Goal: Navigation & Orientation: Find specific page/section

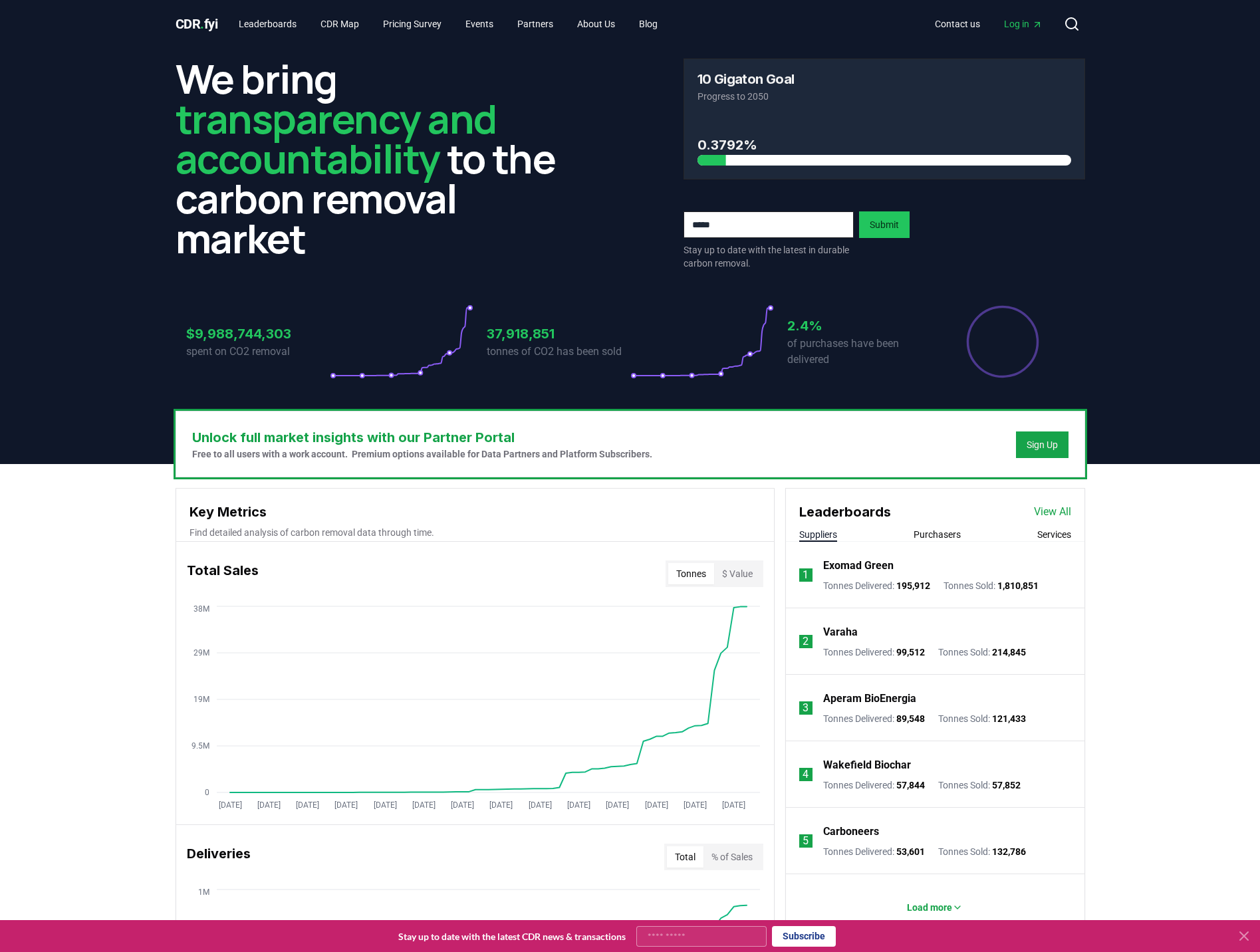
click at [236, 348] on p "spent on CO2 removal" at bounding box center [258, 351] width 144 height 16
click at [345, 31] on link "CDR Map" at bounding box center [340, 24] width 60 height 24
click at [668, 36] on link "Blog" at bounding box center [648, 24] width 40 height 24
click at [617, 27] on link "About Us" at bounding box center [597, 24] width 59 height 24
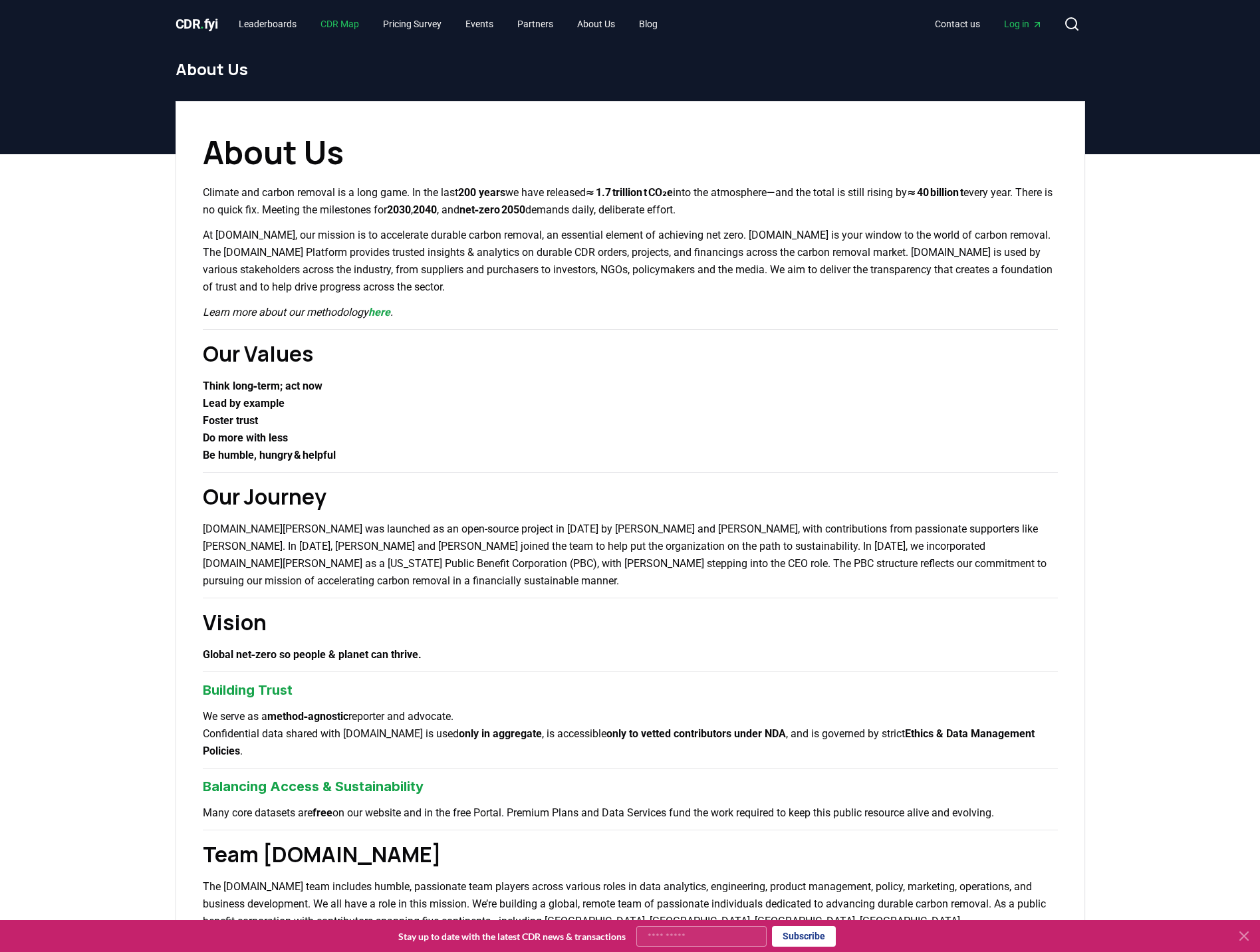
click at [320, 30] on link "CDR Map" at bounding box center [340, 24] width 60 height 24
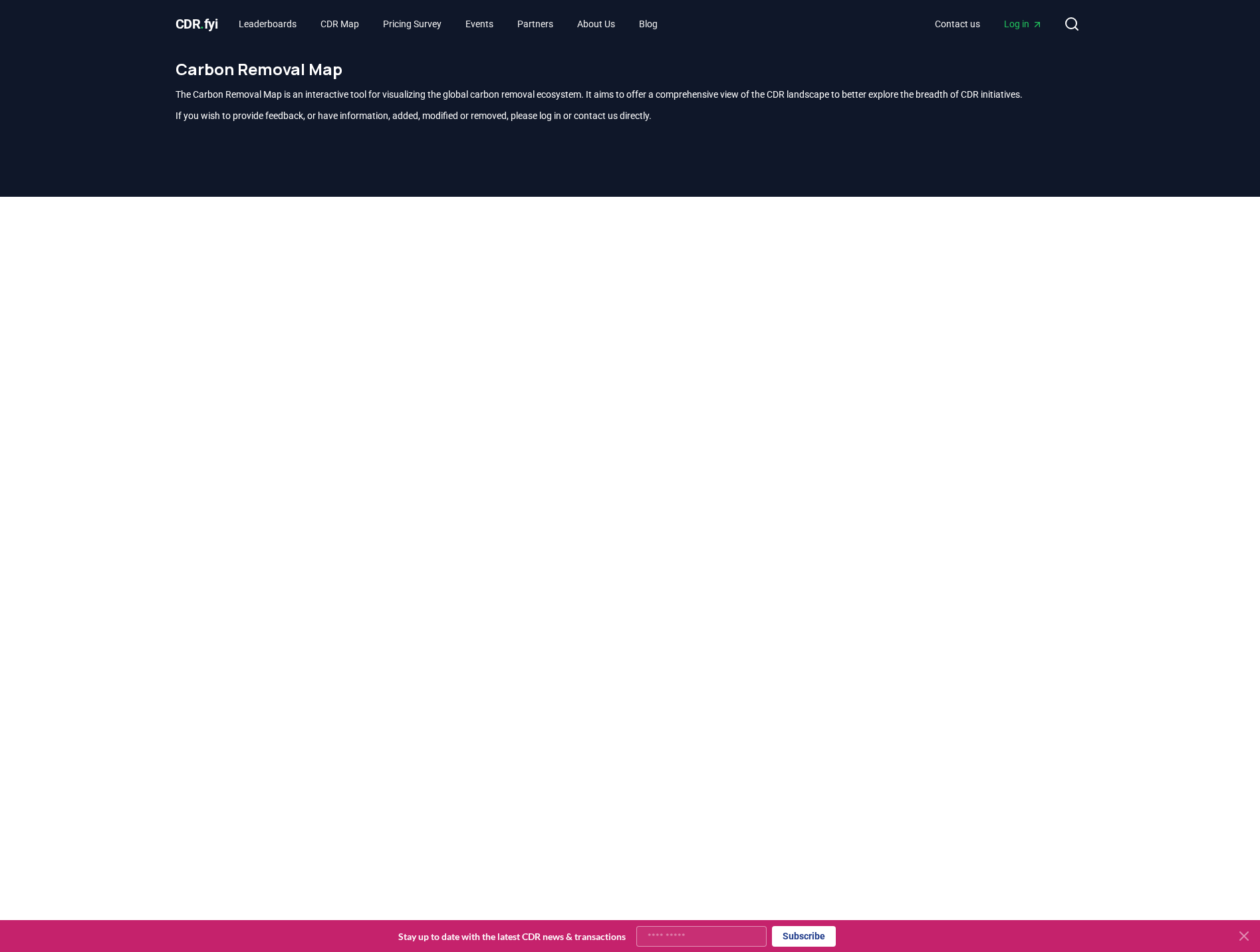
scroll to position [391, 0]
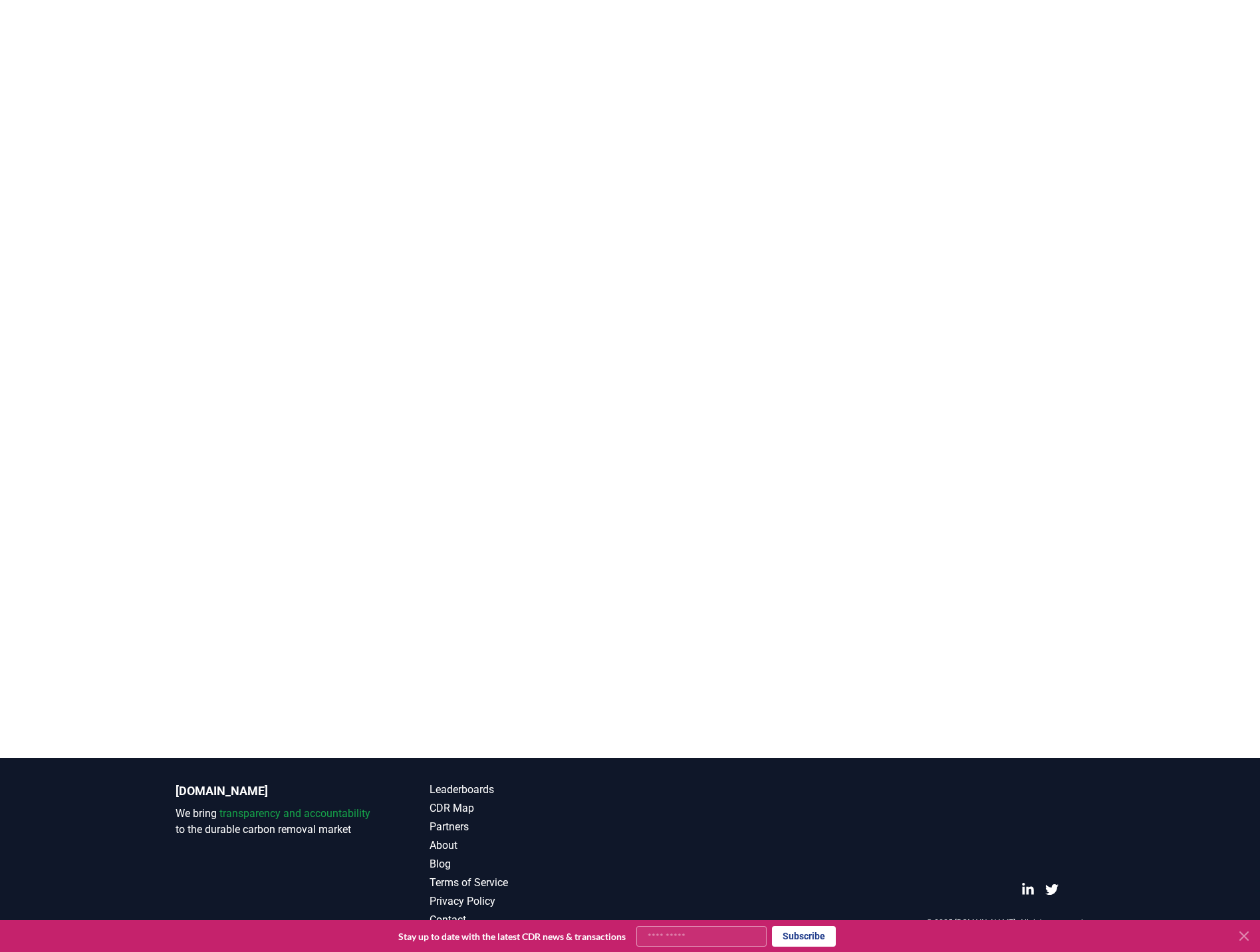
click at [1113, 571] on main at bounding box center [630, 282] width 1260 height 952
